Goal: Use online tool/utility

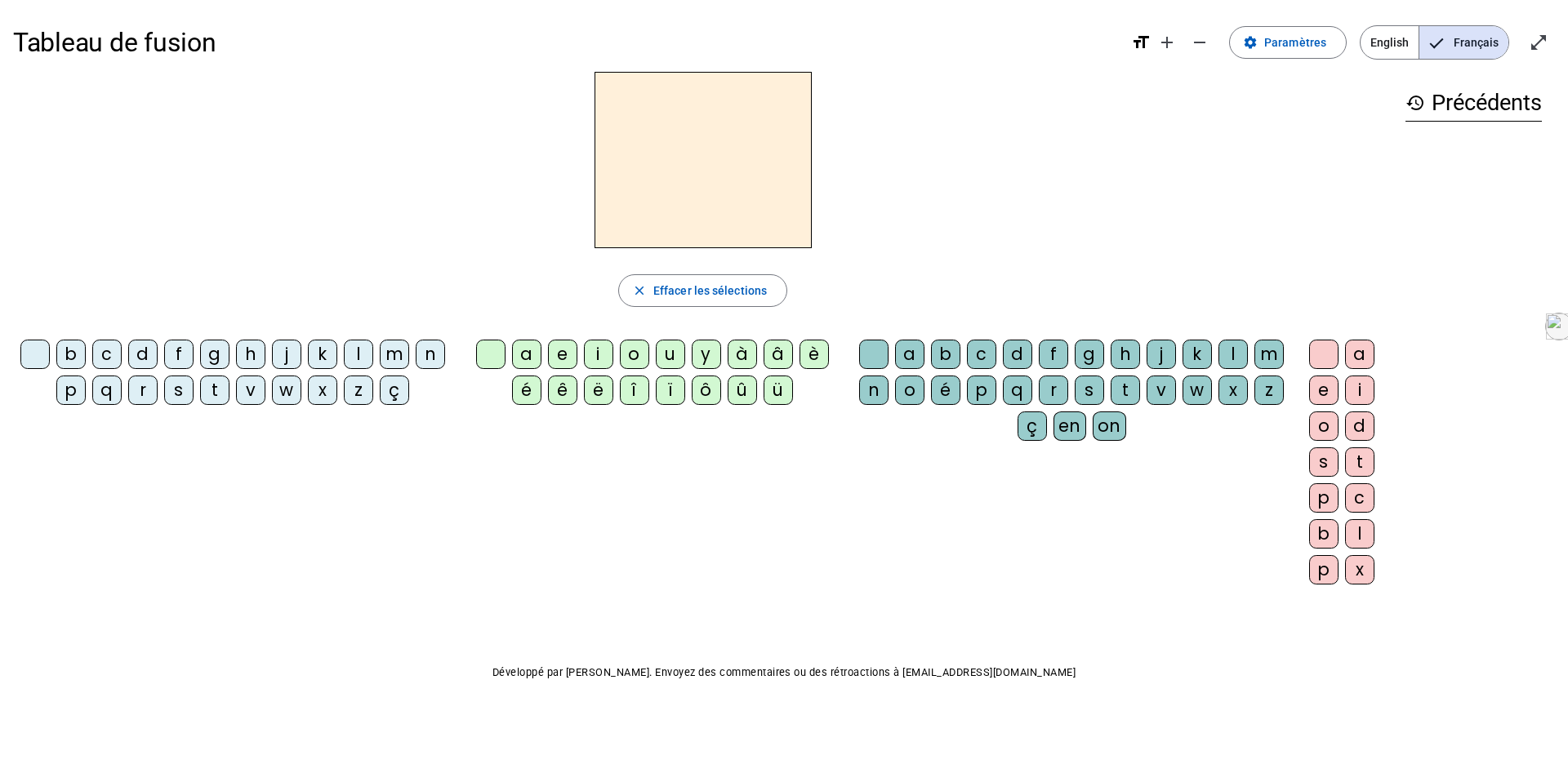
click at [178, 392] on div "s" at bounding box center [178, 390] width 29 height 29
click at [601, 360] on div "i" at bounding box center [598, 354] width 29 height 29
click at [535, 359] on div "a" at bounding box center [526, 354] width 29 height 29
click at [980, 351] on div "c" at bounding box center [981, 354] width 29 height 29
click at [212, 387] on div "t" at bounding box center [214, 390] width 29 height 29
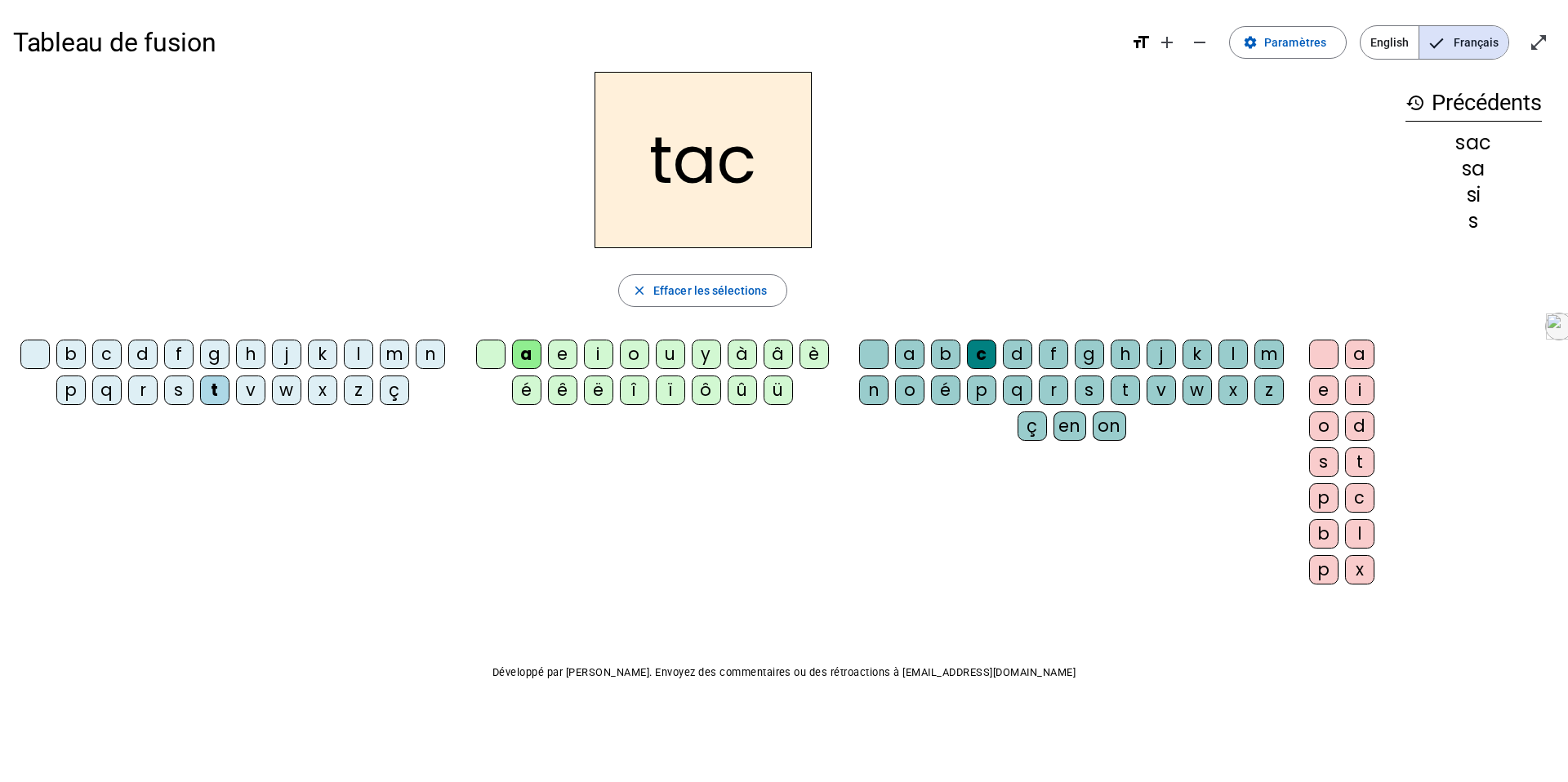
click at [859, 345] on letter-bubble at bounding box center [877, 358] width 36 height 36
click at [301, 401] on letter-bubble "w" at bounding box center [290, 393] width 36 height 36
click at [406, 358] on div "m" at bounding box center [394, 354] width 29 height 29
click at [565, 351] on div "e" at bounding box center [562, 354] width 29 height 29
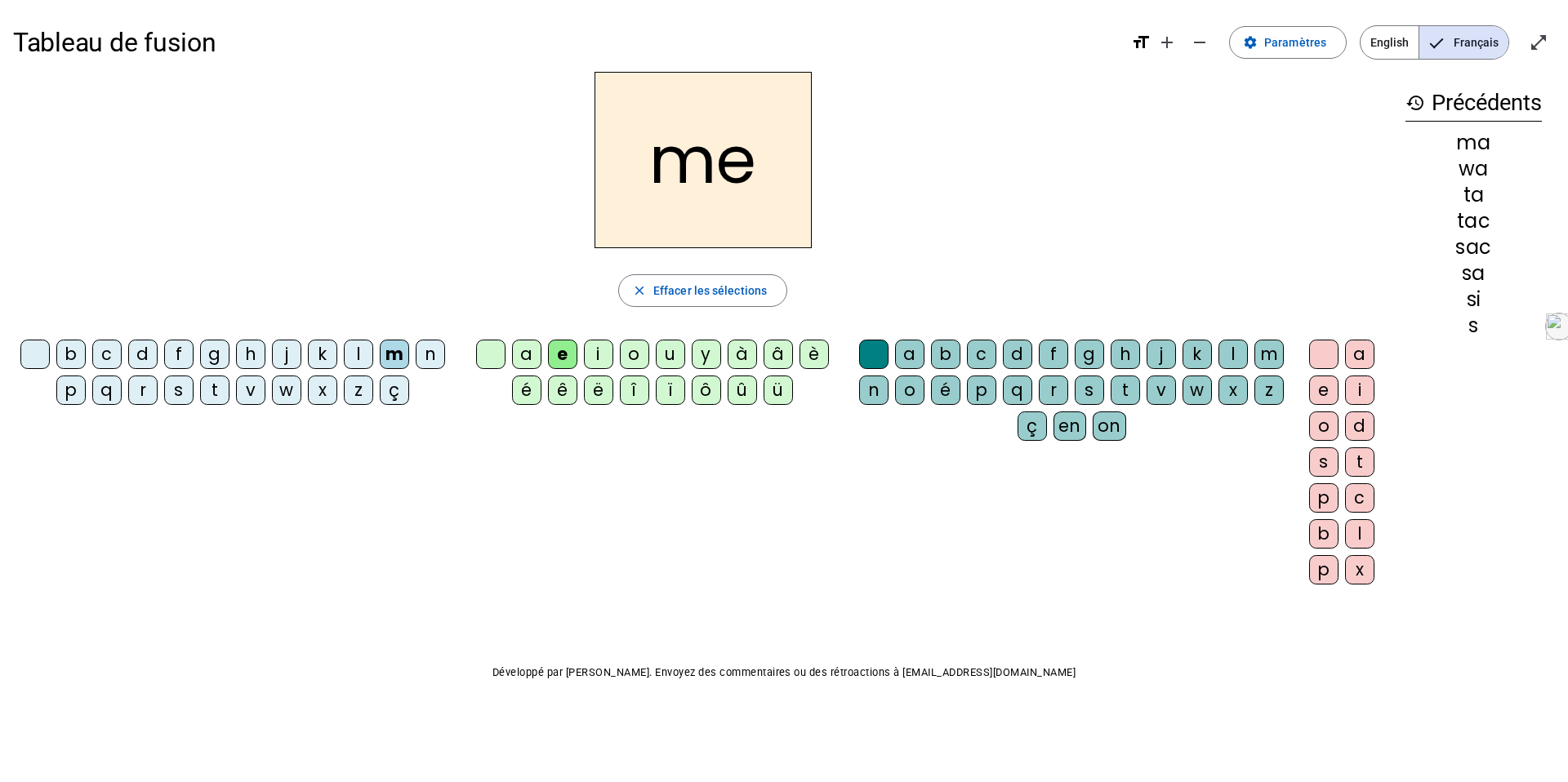
click at [284, 355] on div "j" at bounding box center [286, 354] width 29 height 29
click at [179, 394] on div "s" at bounding box center [178, 390] width 29 height 29
click at [668, 355] on div "u" at bounding box center [670, 354] width 29 height 29
click at [139, 362] on div "d" at bounding box center [143, 354] width 29 height 29
